Goal: Use online tool/utility: Utilize a website feature to perform a specific function

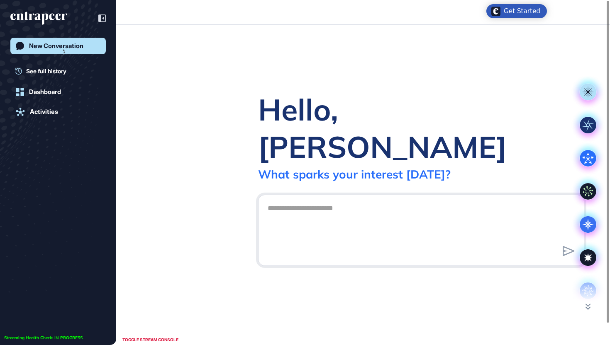
scroll to position [0, 0]
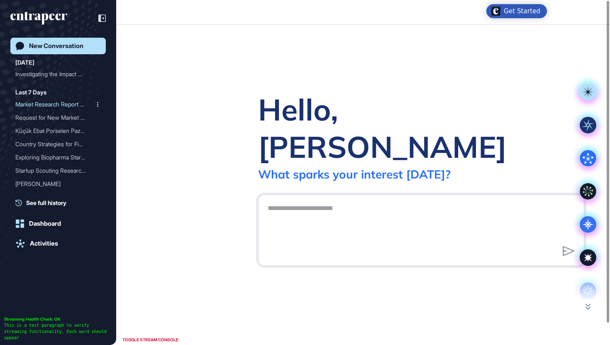
click at [52, 104] on div "Market Research Report on..." at bounding box center [54, 104] width 79 height 13
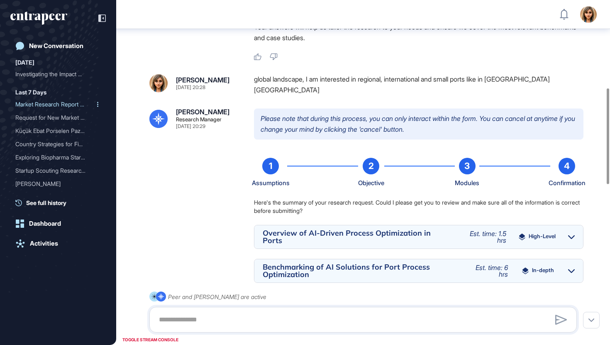
scroll to position [327, 0]
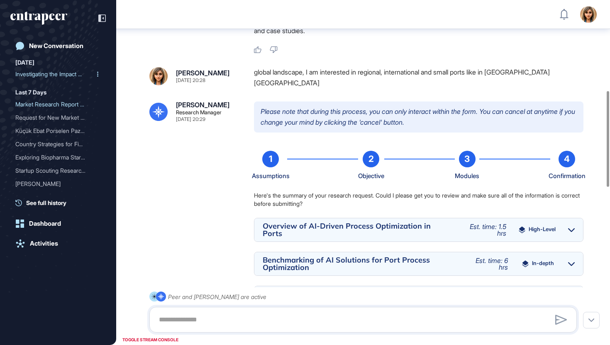
click at [61, 70] on div "Investigating the Impact ..." at bounding box center [54, 74] width 79 height 13
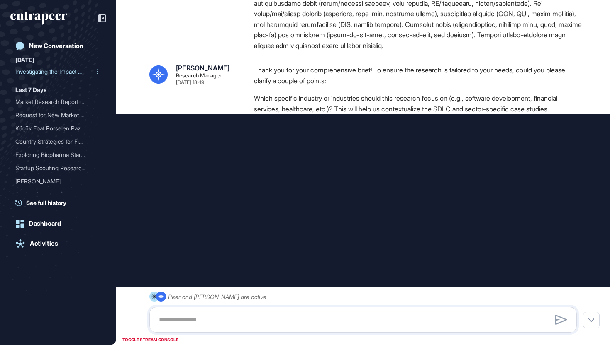
scroll to position [265, 0]
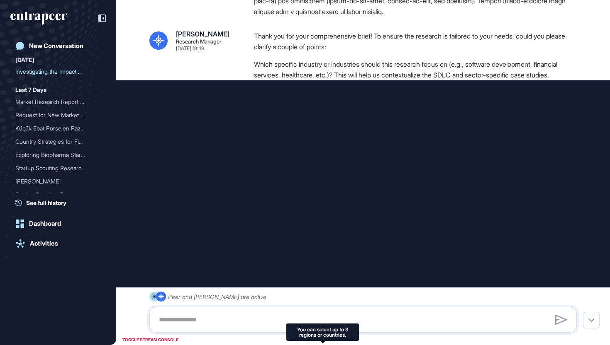
type input "**********"
type input "*"
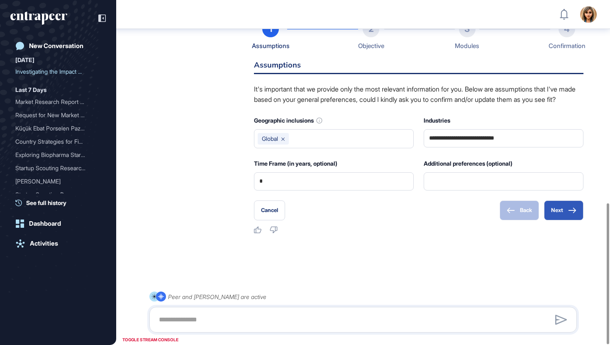
scroll to position [497, 0]
click at [573, 213] on icon at bounding box center [572, 211] width 8 height 6
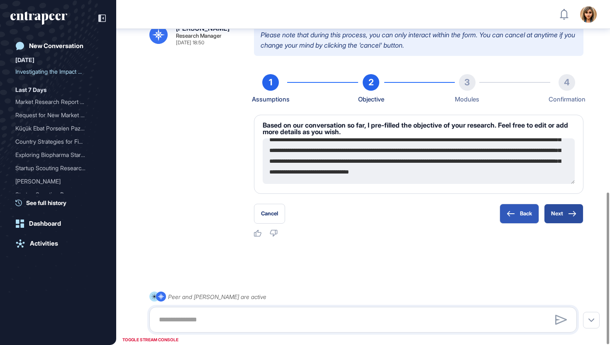
scroll to position [75, 0]
click at [567, 215] on button "Next" at bounding box center [563, 214] width 39 height 20
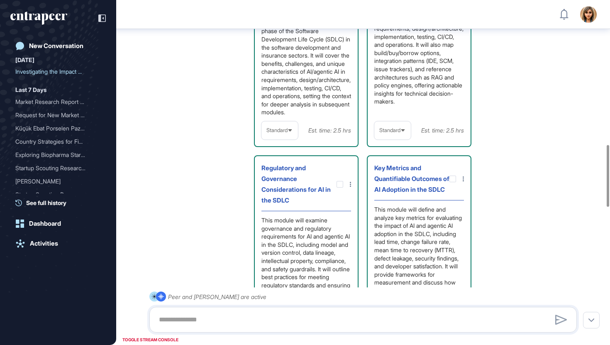
scroll to position [818, 0]
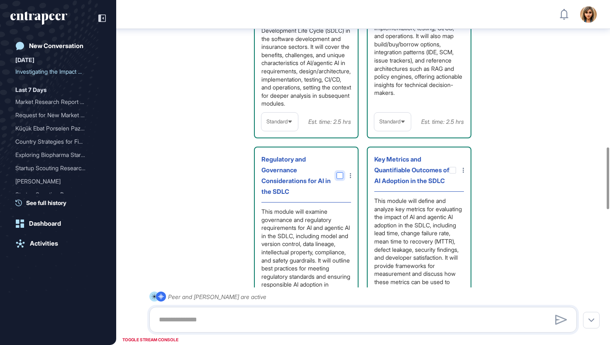
click at [336, 176] on div at bounding box center [339, 176] width 7 height 7
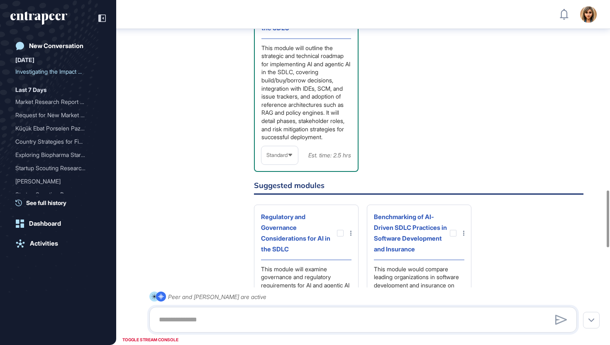
scroll to position [1153, 0]
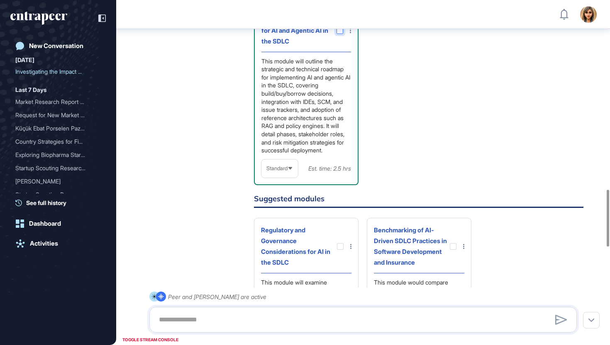
click at [339, 34] on div at bounding box center [339, 30] width 7 height 7
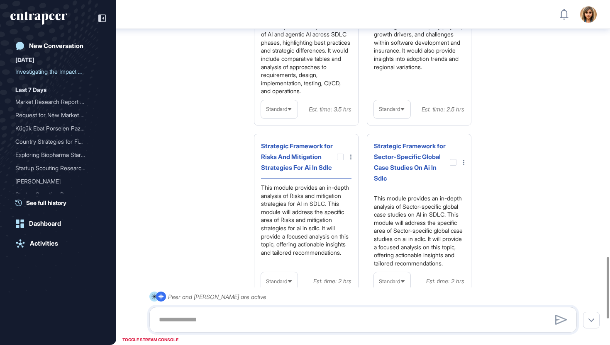
scroll to position [1443, 0]
click at [455, 166] on div at bounding box center [453, 163] width 7 height 7
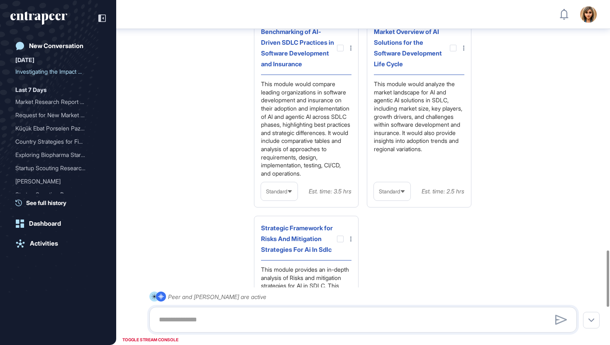
scroll to position [1508, 0]
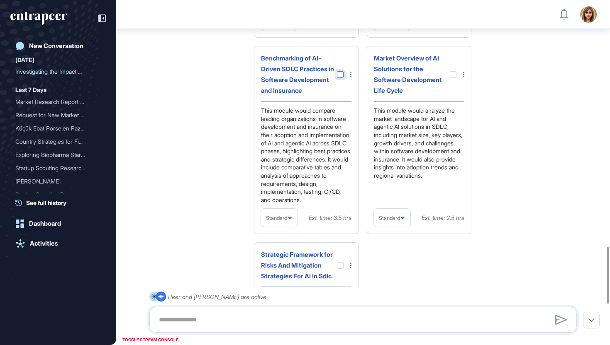
click at [338, 78] on div at bounding box center [340, 74] width 7 height 7
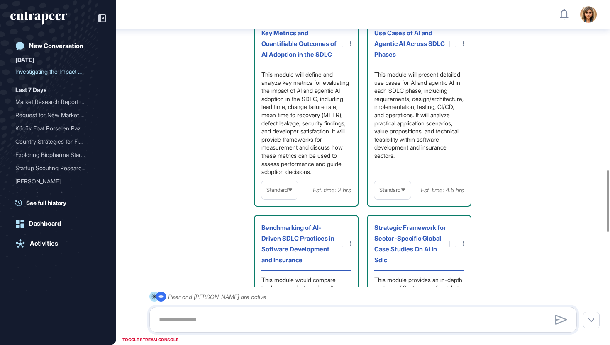
scroll to position [956, 0]
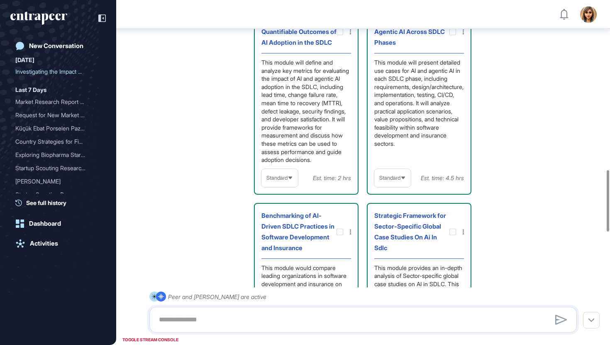
click at [382, 181] on span "Standard" at bounding box center [389, 178] width 21 height 6
click at [386, 240] on li "In-depth" at bounding box center [393, 231] width 32 height 17
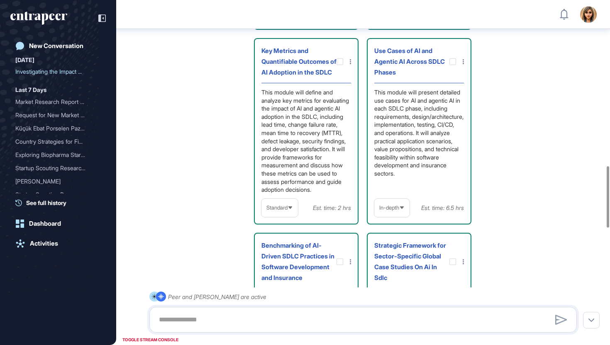
scroll to position [926, 0]
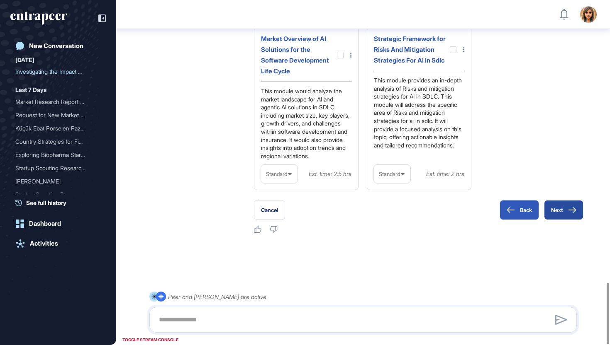
click at [569, 209] on icon at bounding box center [572, 210] width 8 height 6
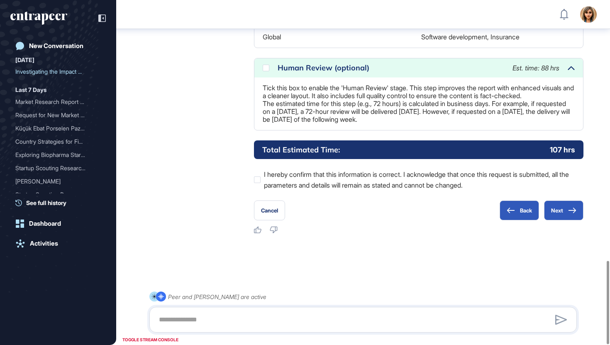
scroll to position [1080, 0]
click at [262, 58] on div "Human Review (optional) Est. time: 88 hrs" at bounding box center [418, 67] width 328 height 19
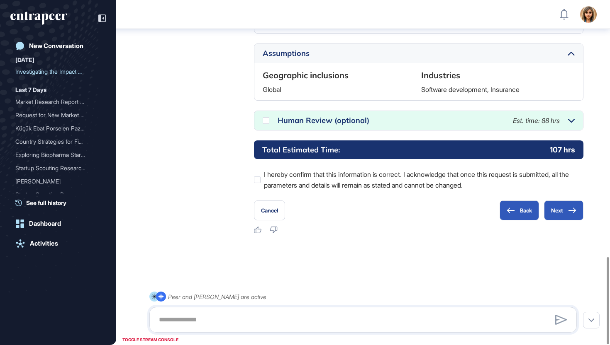
scroll to position [1019, 0]
click at [266, 124] on div "Human Review (optional) Est. time: 88 hrs" at bounding box center [418, 120] width 328 height 19
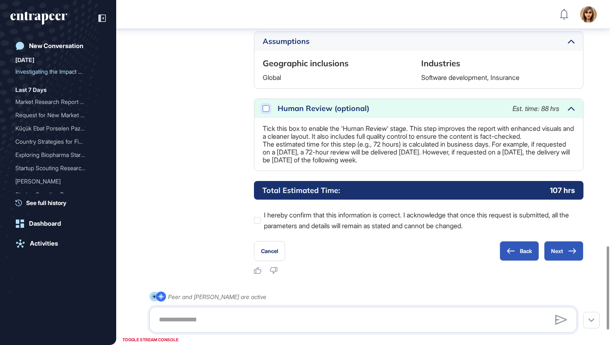
click at [0, 0] on icon at bounding box center [0, 0] width 0 height 0
click at [574, 254] on icon at bounding box center [572, 251] width 8 height 6
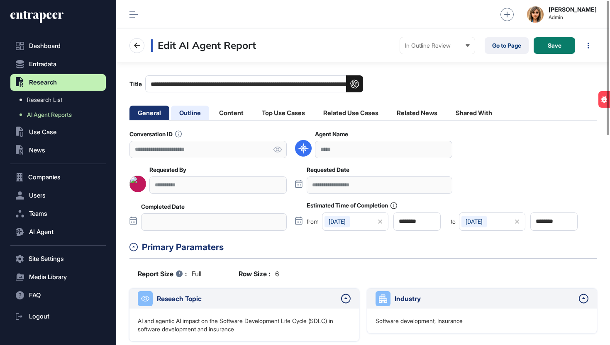
click at [186, 109] on li "Outline" at bounding box center [190, 113] width 38 height 15
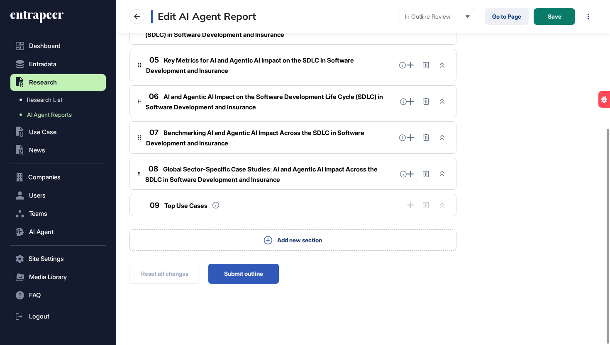
scroll to position [207, 0]
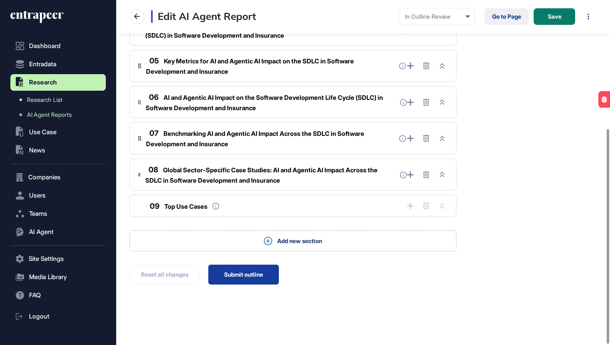
click at [226, 272] on button "Submit outline" at bounding box center [243, 275] width 71 height 20
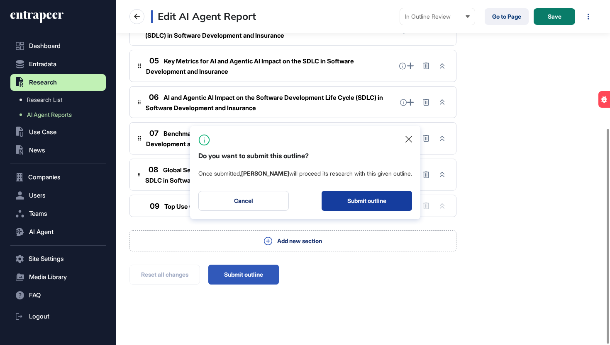
click at [367, 207] on button "Submit outline" at bounding box center [366, 201] width 90 height 20
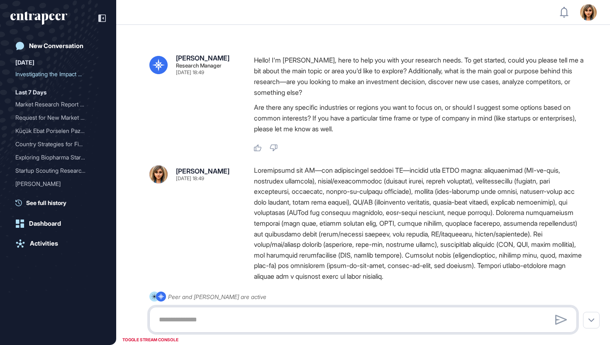
scroll to position [0, 0]
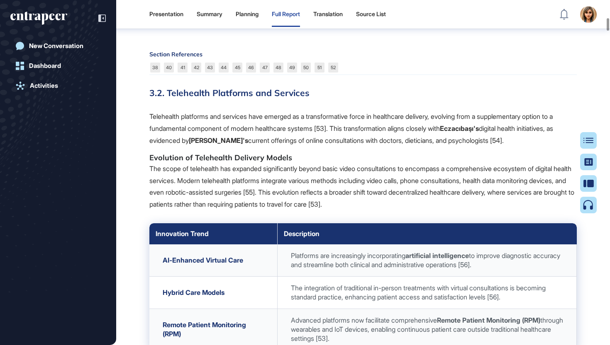
scroll to position [4542, 0]
